Goal: Transaction & Acquisition: Purchase product/service

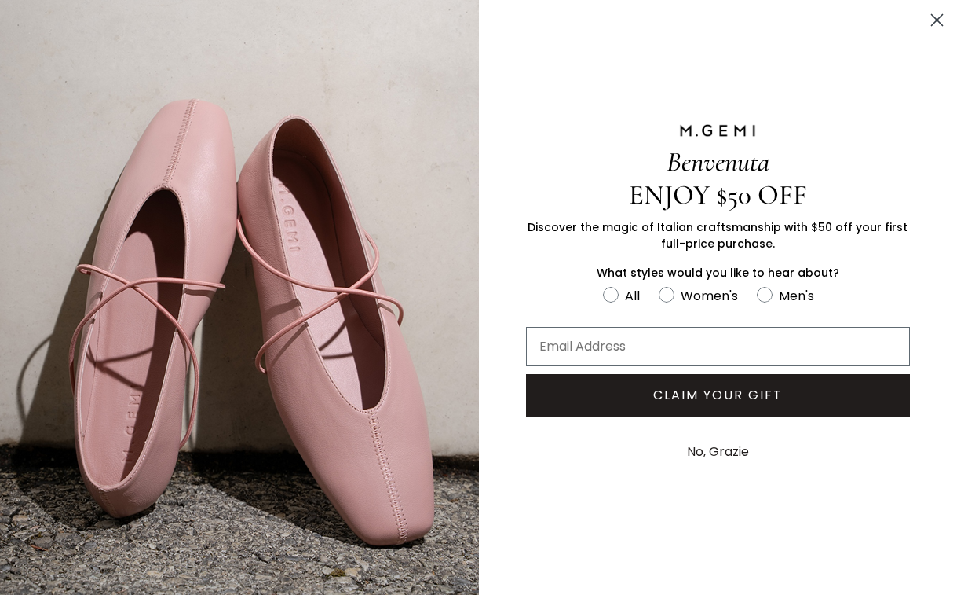
click at [935, 18] on icon "Close dialog" at bounding box center [937, 20] width 11 height 11
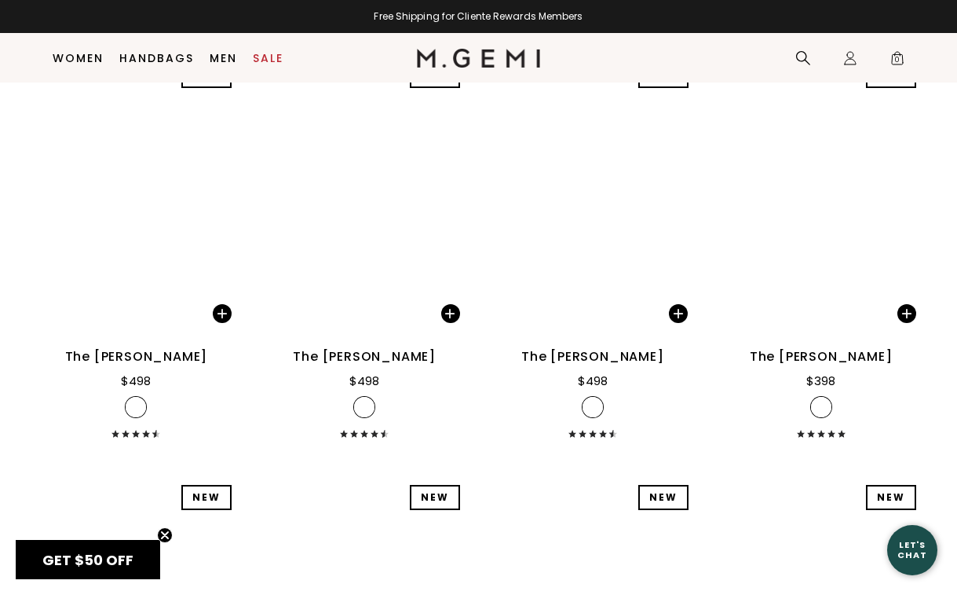
scroll to position [4440, 0]
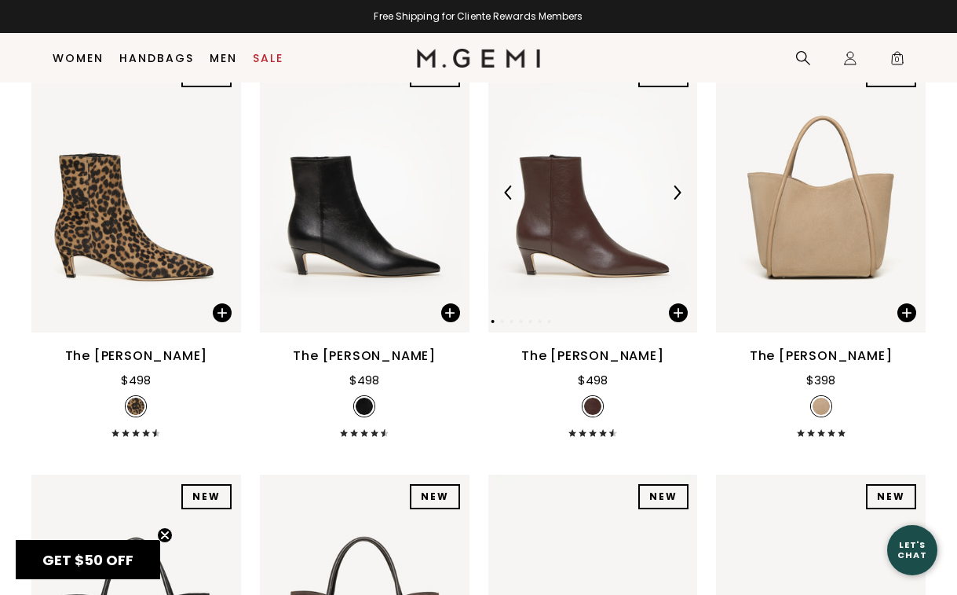
click at [597, 257] on img at bounding box center [594, 193] width 210 height 280
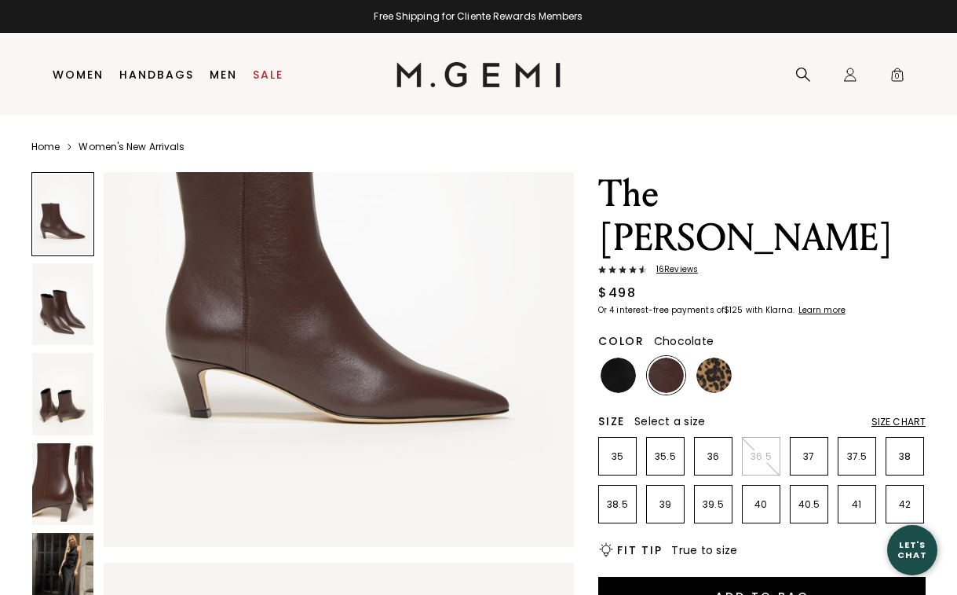
click at [65, 564] on img at bounding box center [62, 574] width 61 height 82
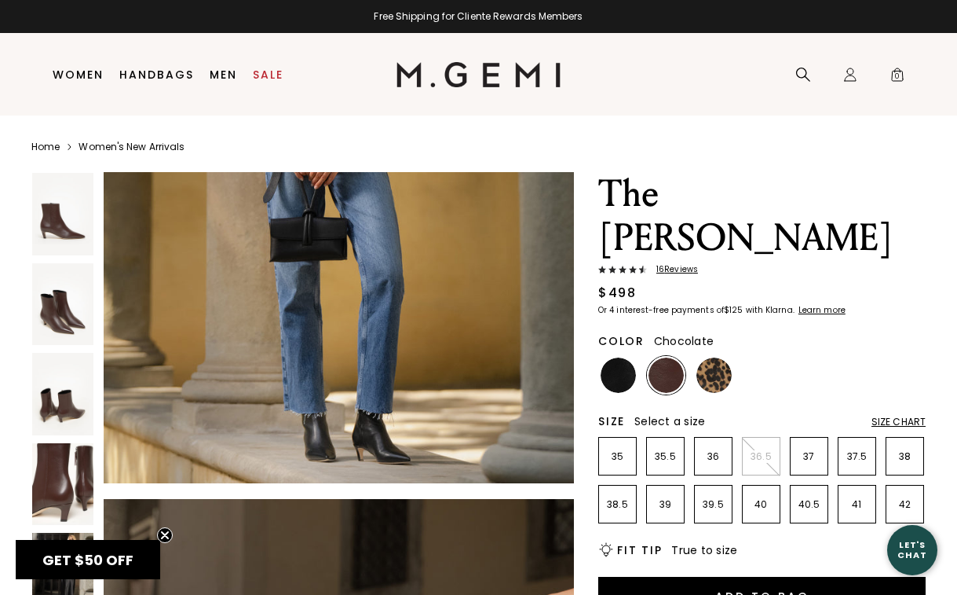
scroll to position [3548, 0]
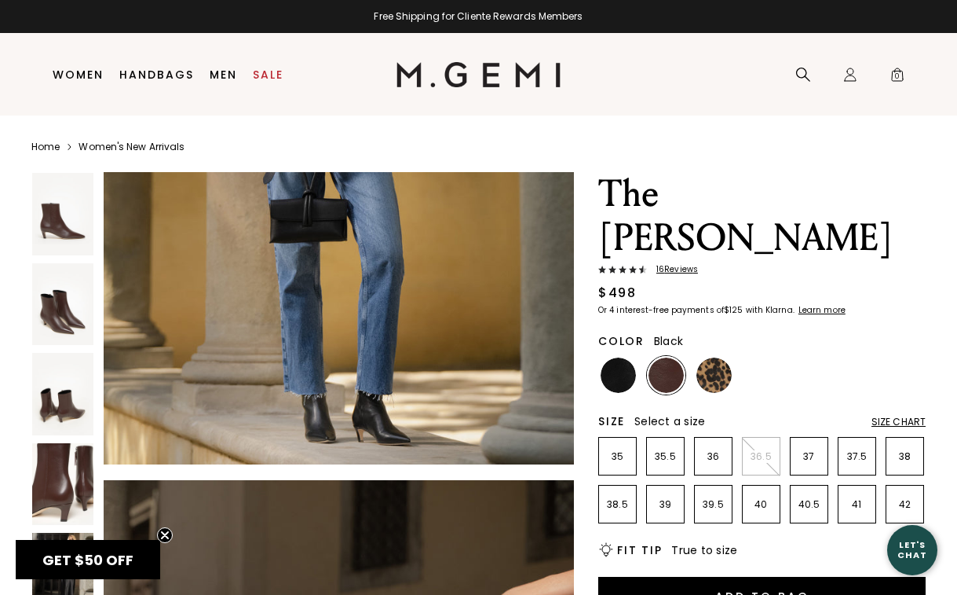
click at [620, 357] on img at bounding box center [618, 374] width 35 height 35
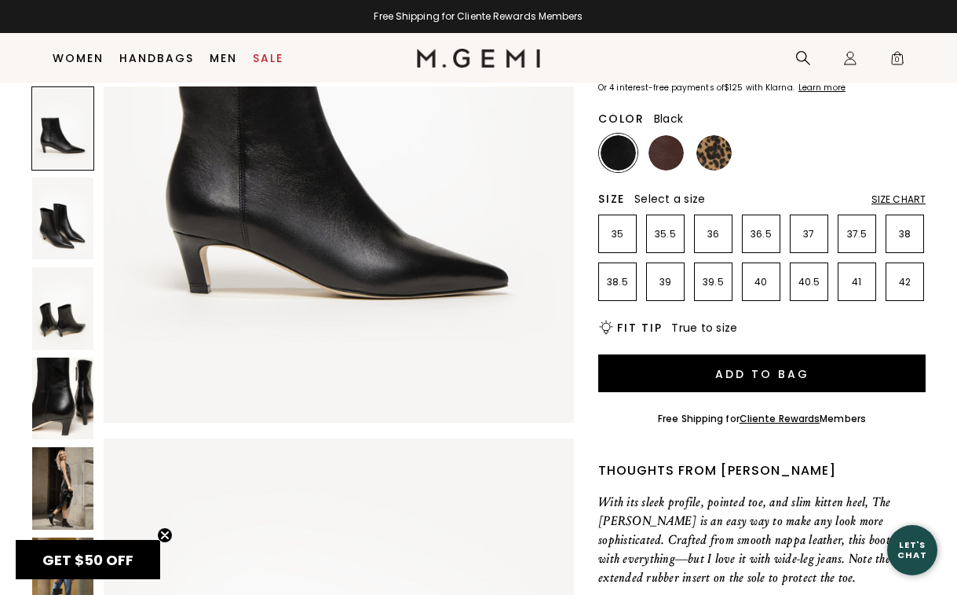
scroll to position [211, 0]
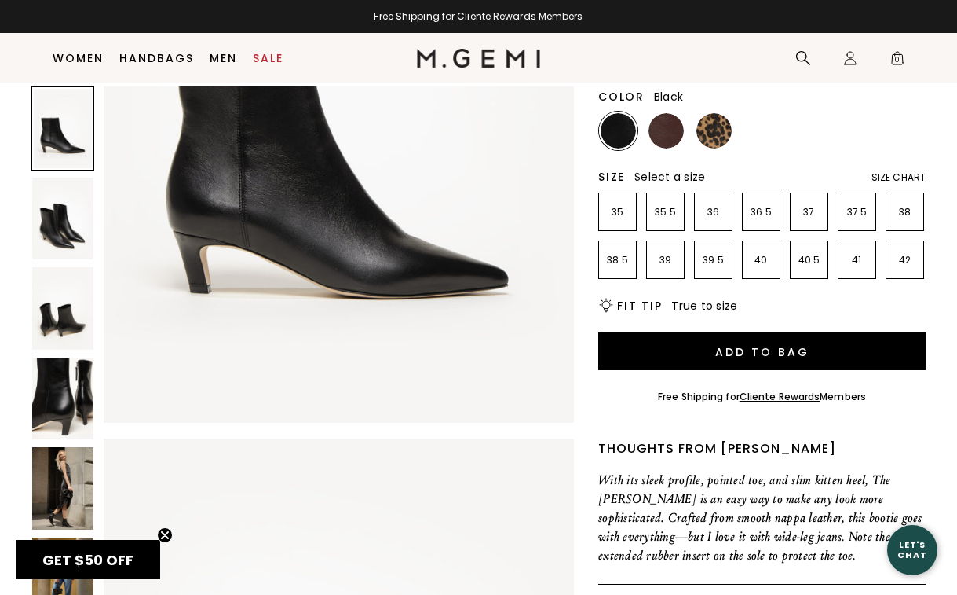
click at [65, 514] on img at bounding box center [62, 488] width 61 height 82
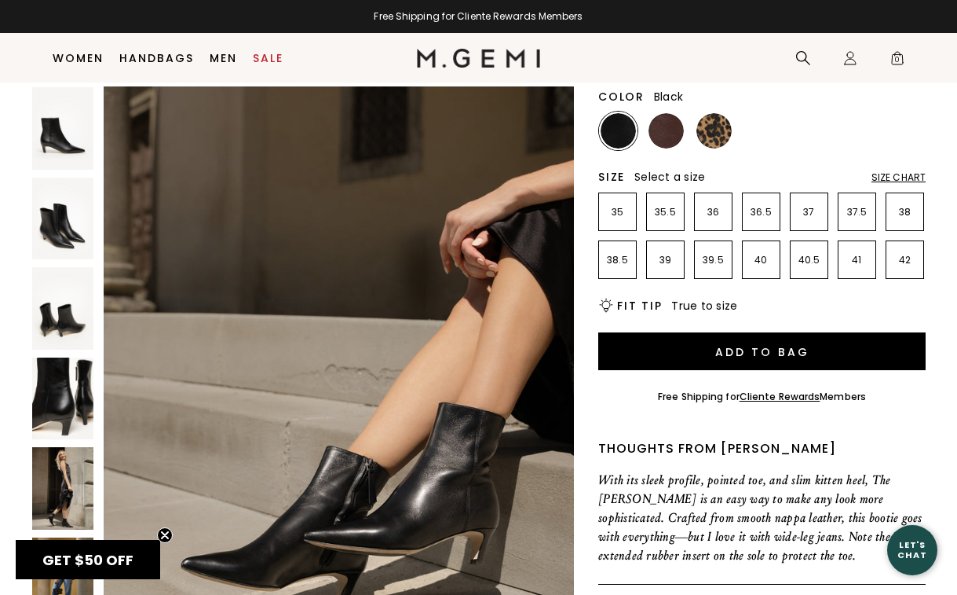
scroll to position [3871, 0]
click at [670, 113] on img at bounding box center [666, 130] width 35 height 35
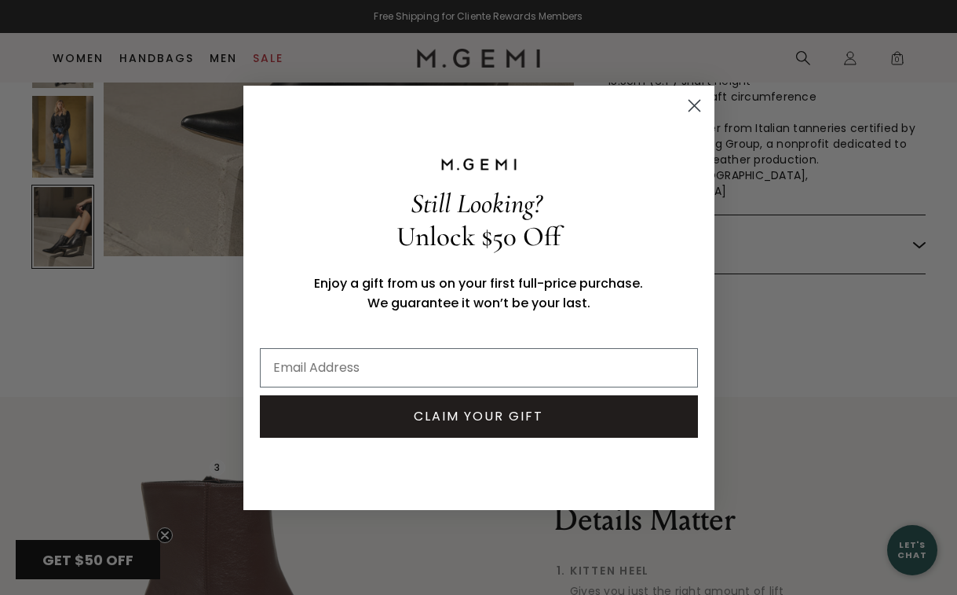
scroll to position [844, 0]
click at [698, 103] on circle "Close dialog" at bounding box center [694, 105] width 26 height 26
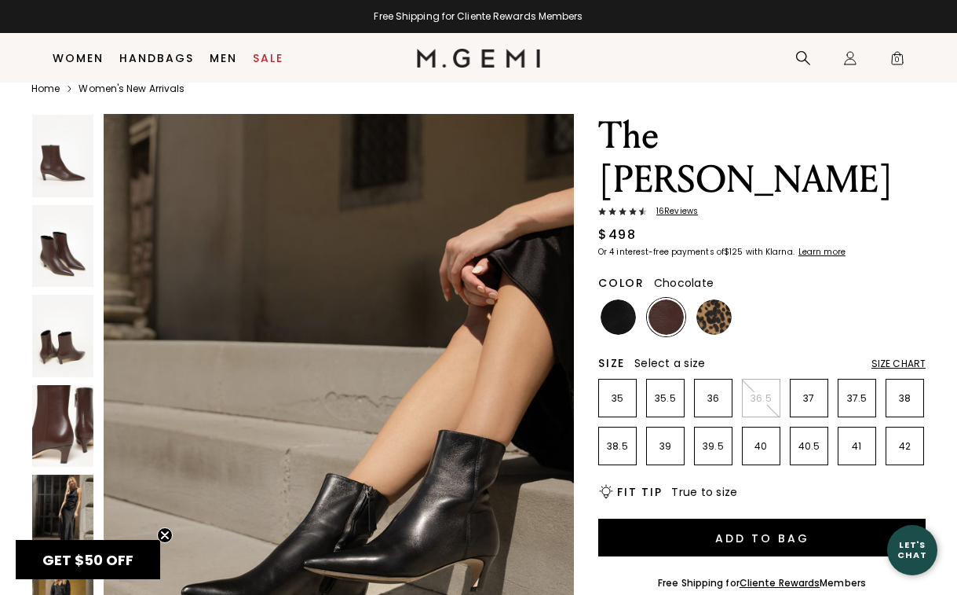
scroll to position [20, 0]
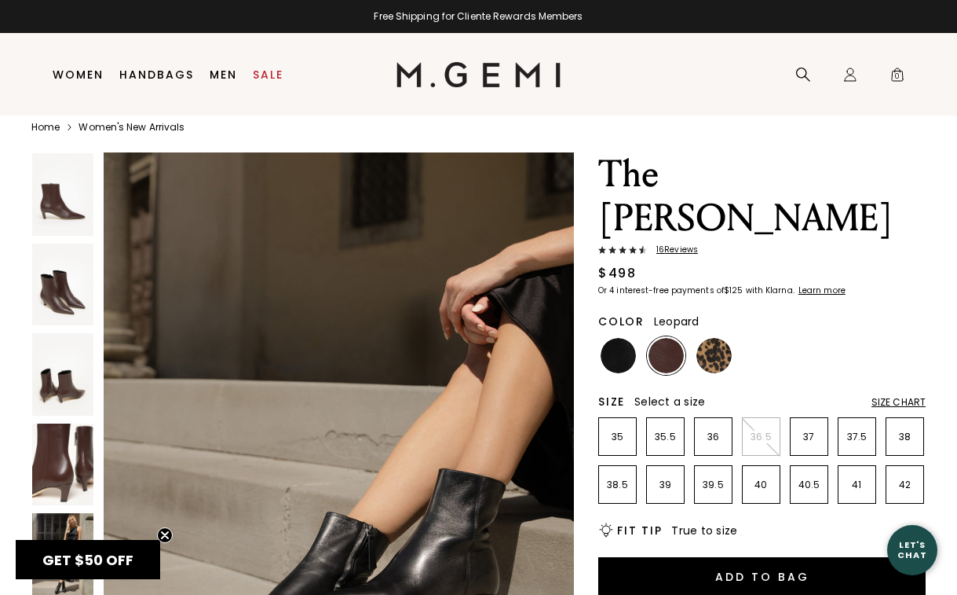
click at [714, 338] on img at bounding box center [714, 355] width 35 height 35
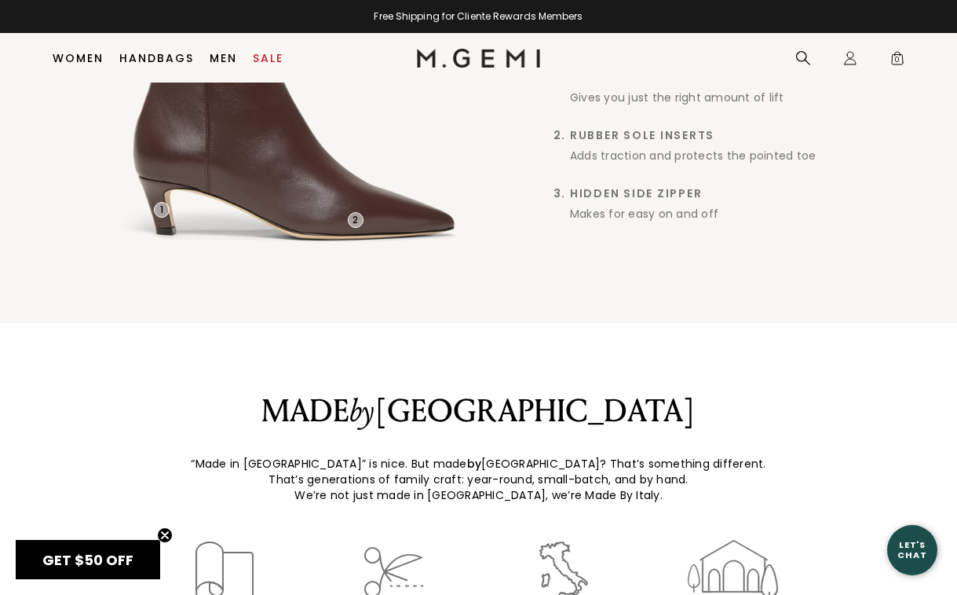
scroll to position [1346, 0]
